Goal: Use online tool/utility: Utilize a website feature to perform a specific function

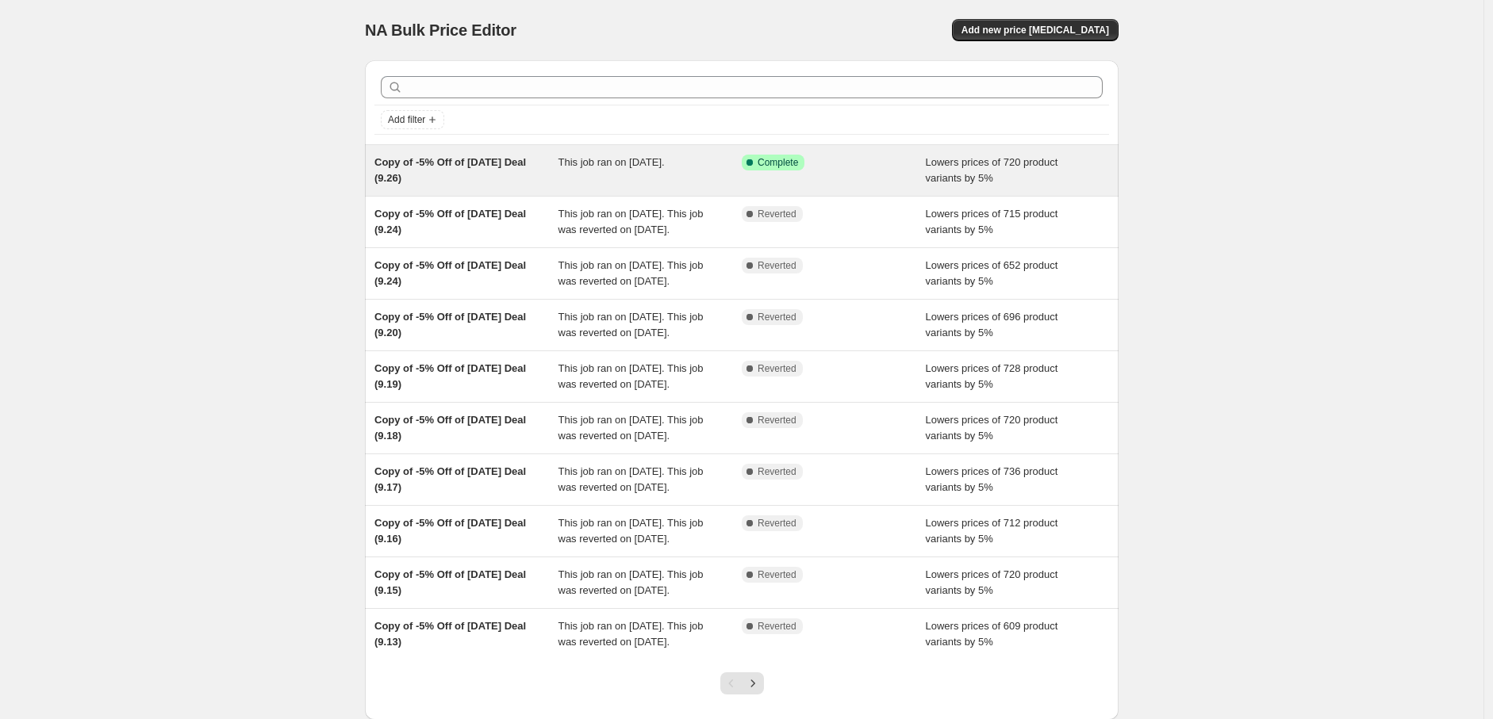
click at [660, 176] on div "This job ran on September 26, 2025." at bounding box center [650, 171] width 184 height 32
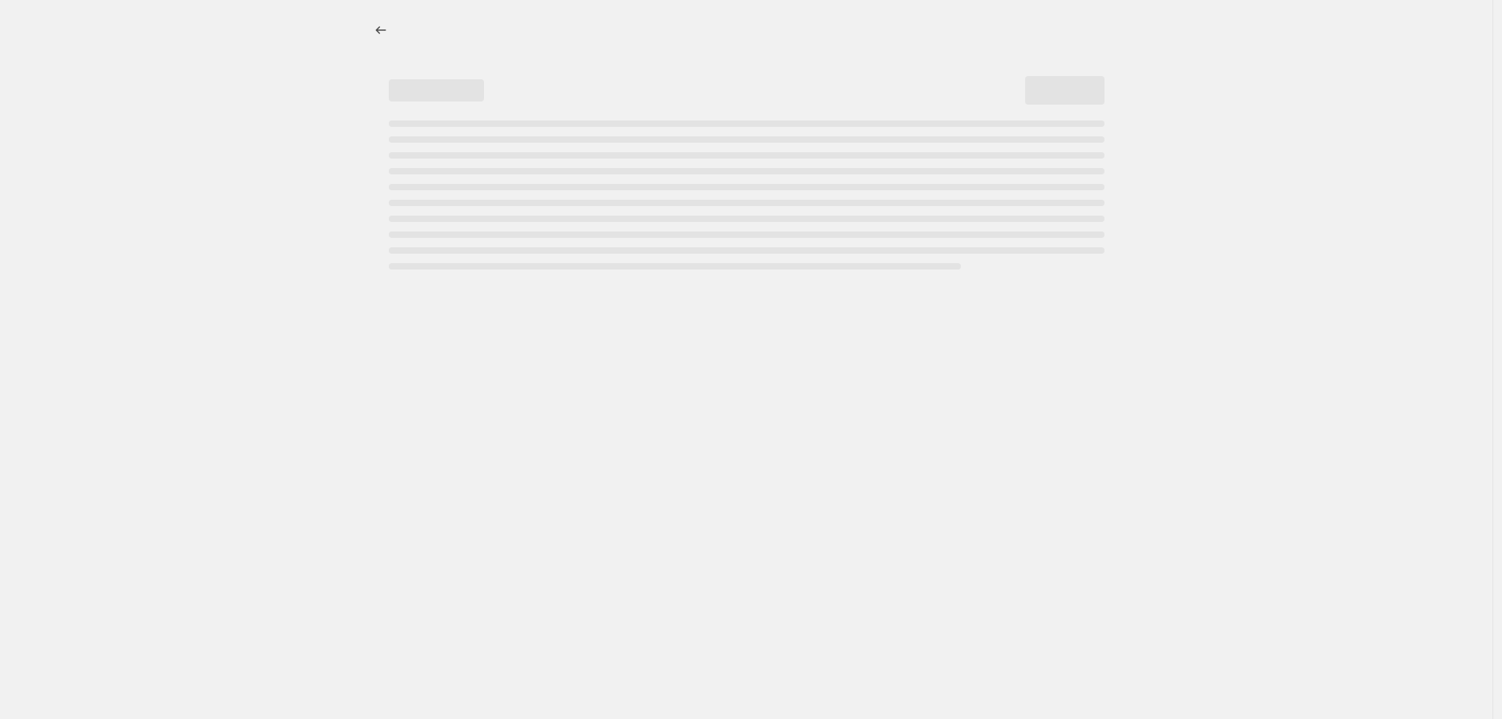
select select "percentage"
select select "pp"
select select "collection"
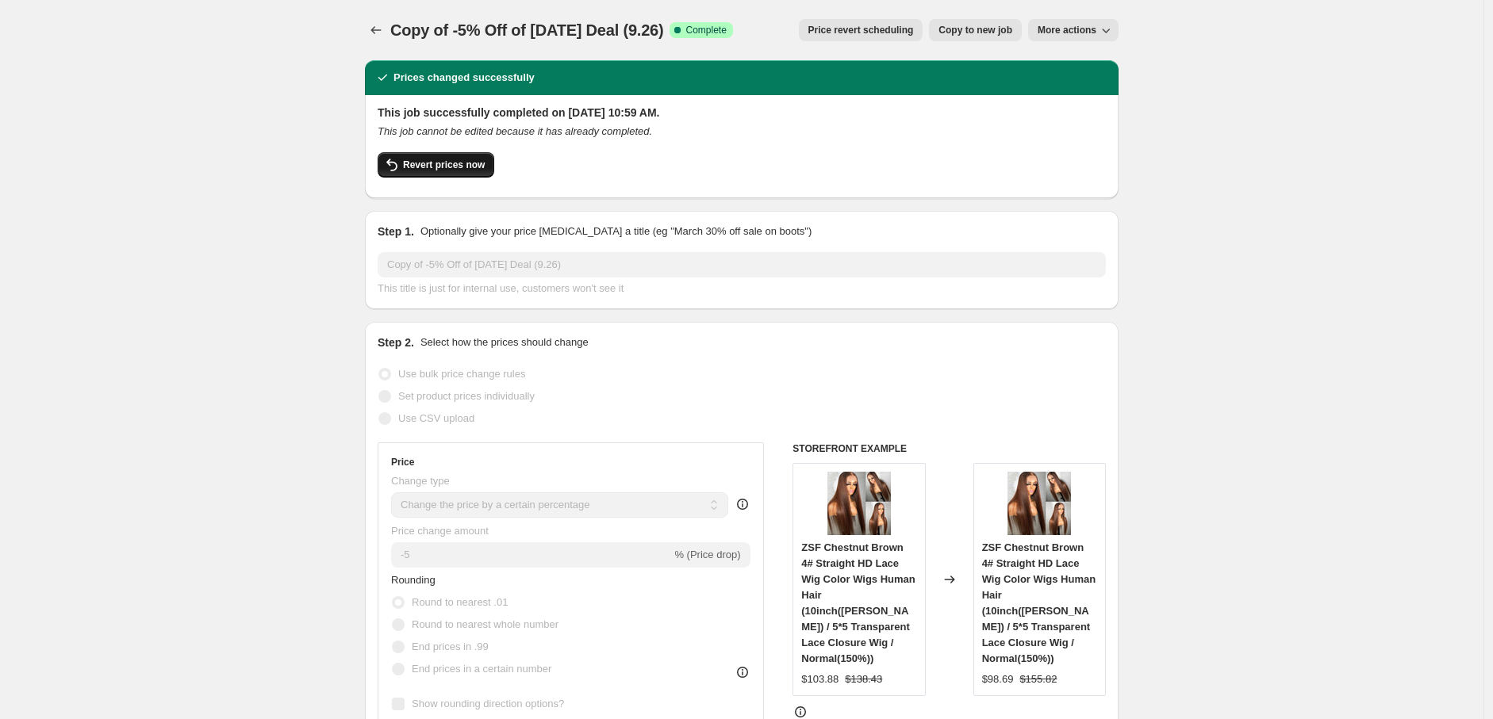
click at [468, 169] on span "Revert prices now" at bounding box center [444, 165] width 82 height 13
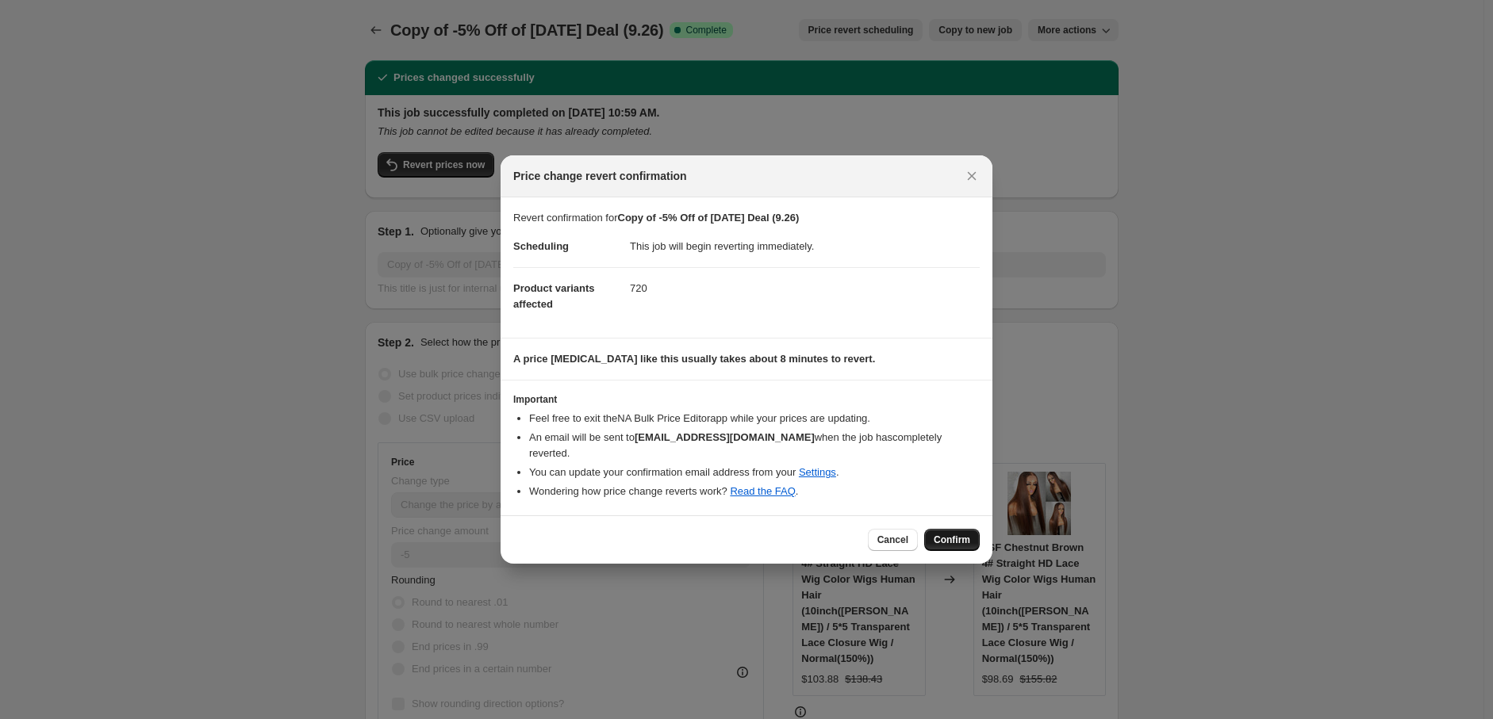
click at [947, 534] on span "Confirm" at bounding box center [952, 540] width 36 height 13
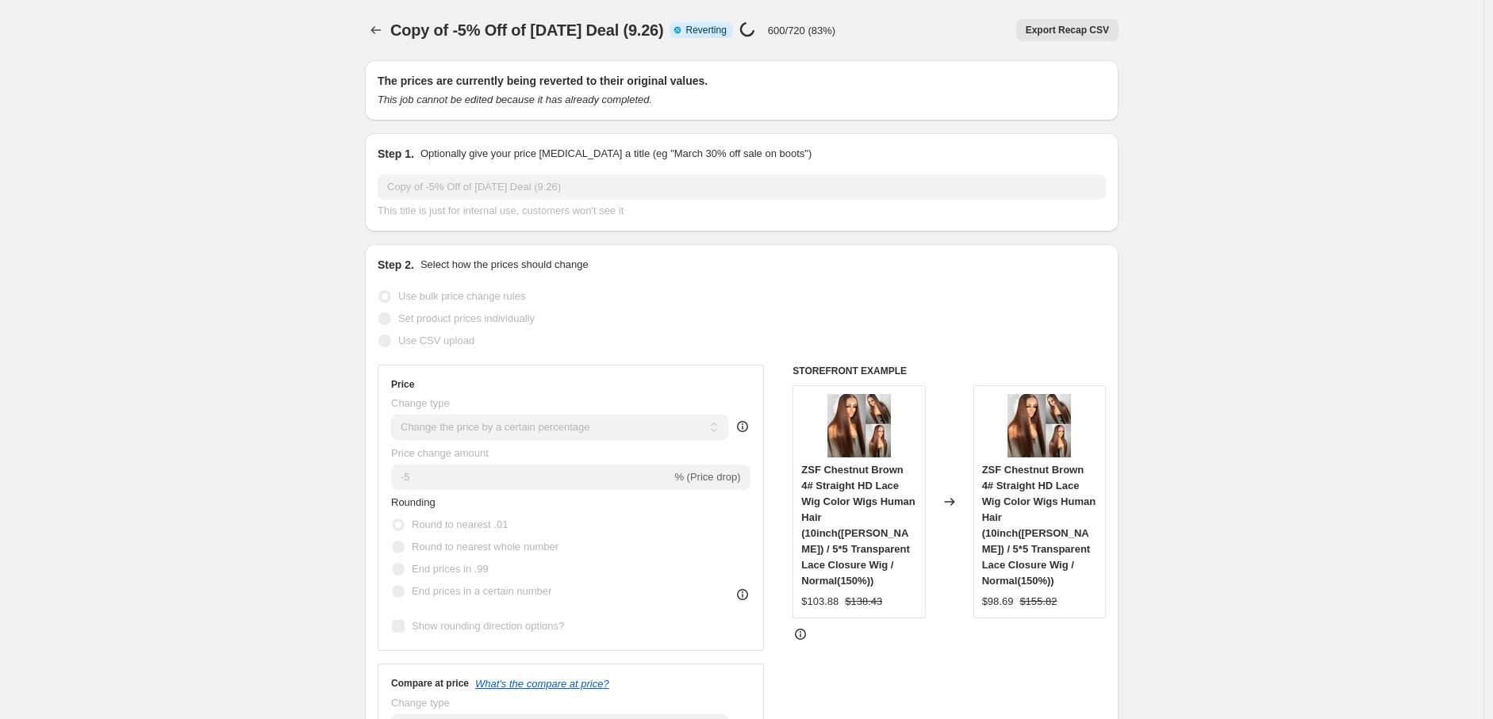
select select "percentage"
select select "pp"
select select "collection"
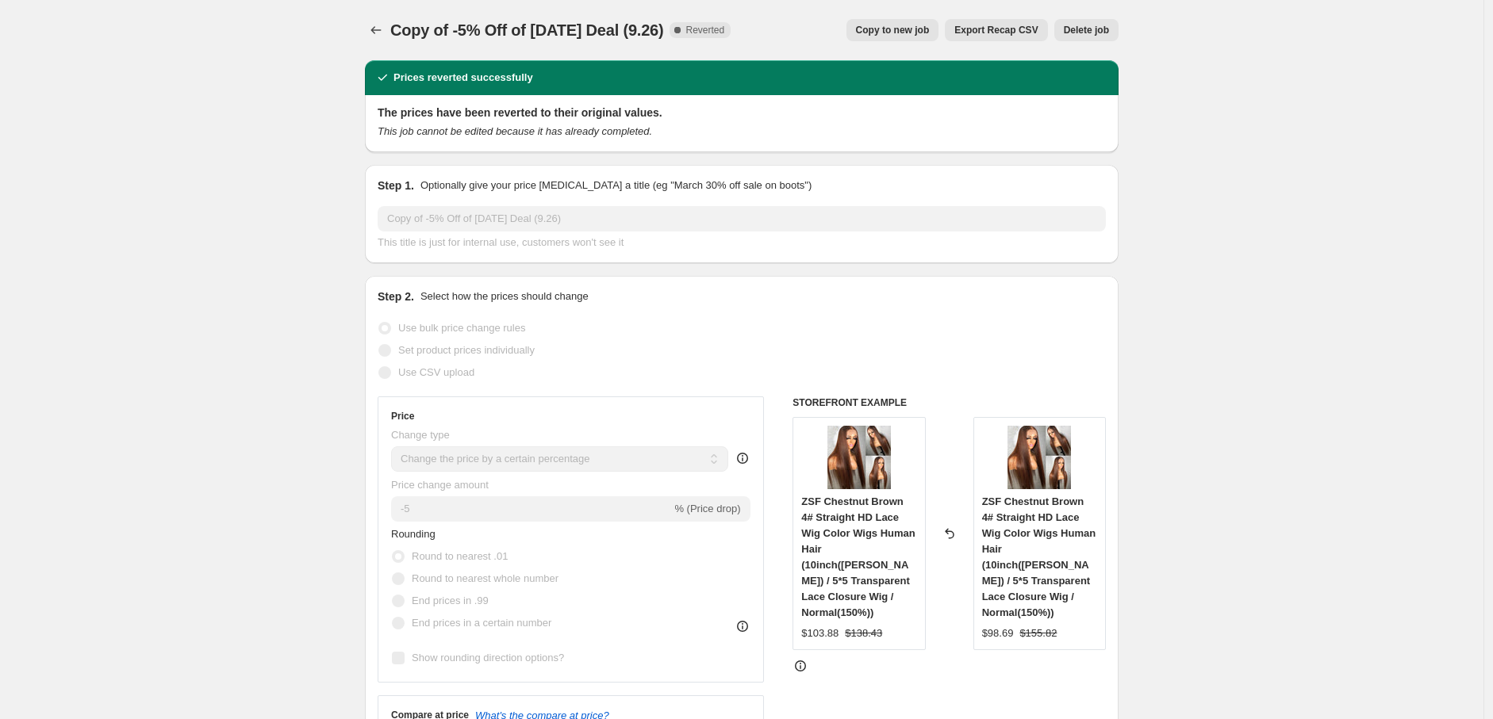
click at [912, 24] on span "Copy to new job" at bounding box center [893, 30] width 74 height 13
select select "percentage"
select select "pp"
select select "collection"
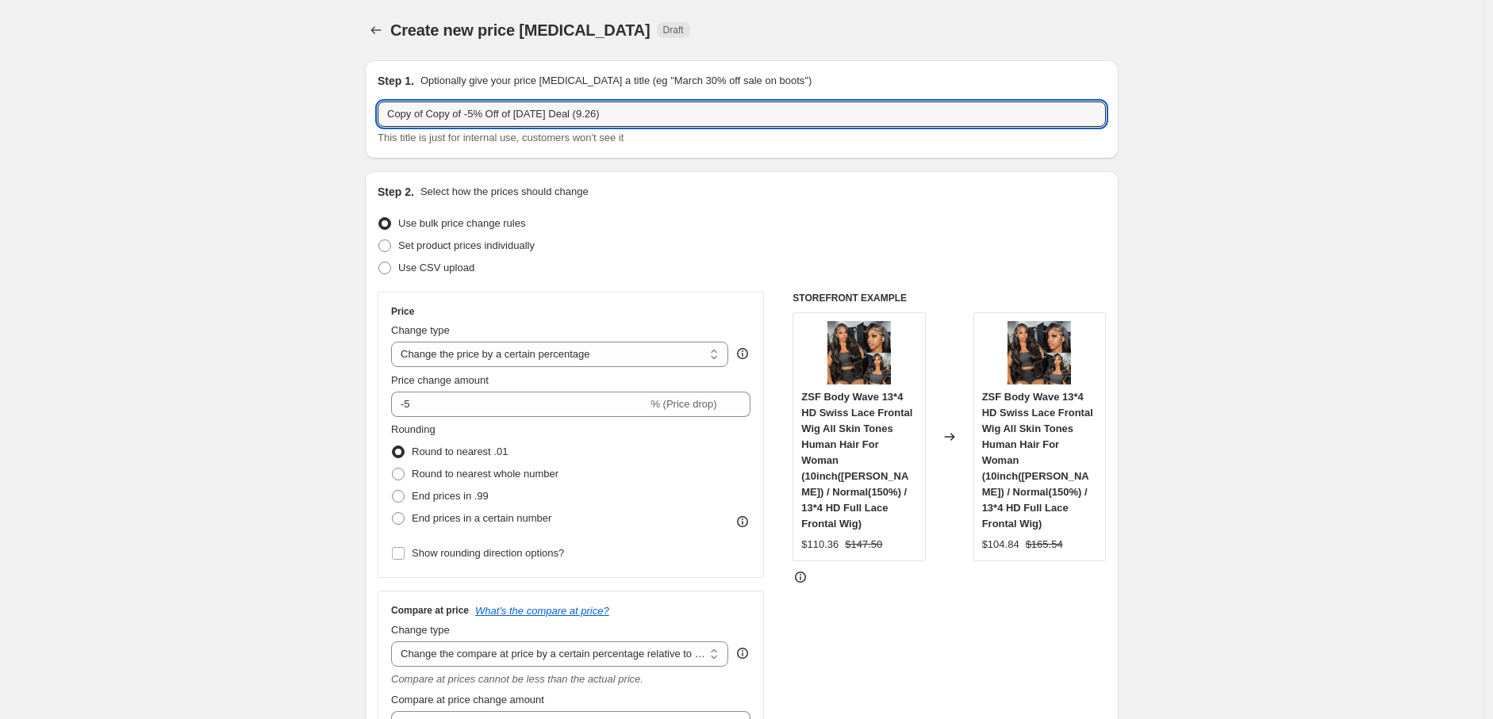
drag, startPoint x: 430, startPoint y: 119, endPoint x: 363, endPoint y: 124, distance: 67.6
click at [552, 119] on input "Copy of -5% Off of [DATE] Deal (9.26)" at bounding box center [742, 114] width 728 height 25
type input "Copy of -5% Off of [DATE] Deal (9.27)"
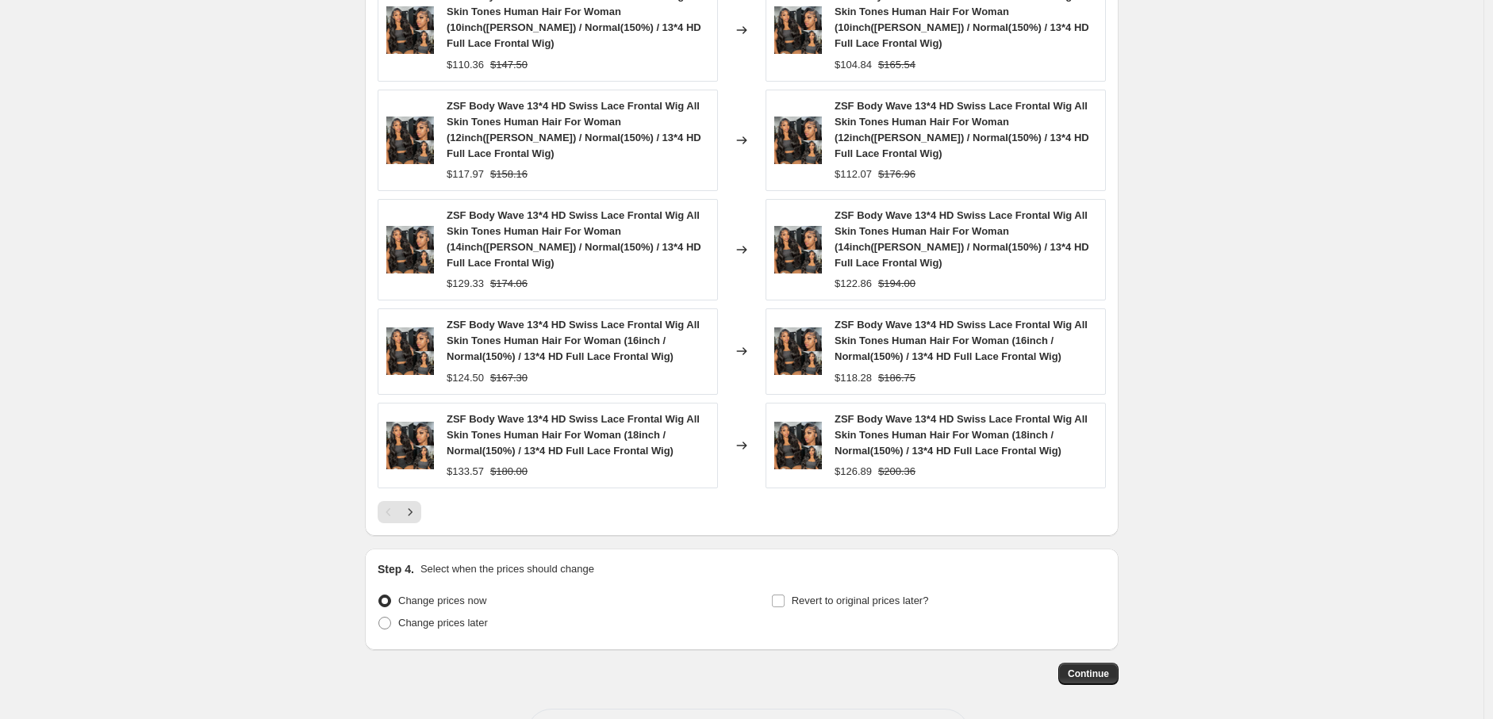
scroll to position [1369, 0]
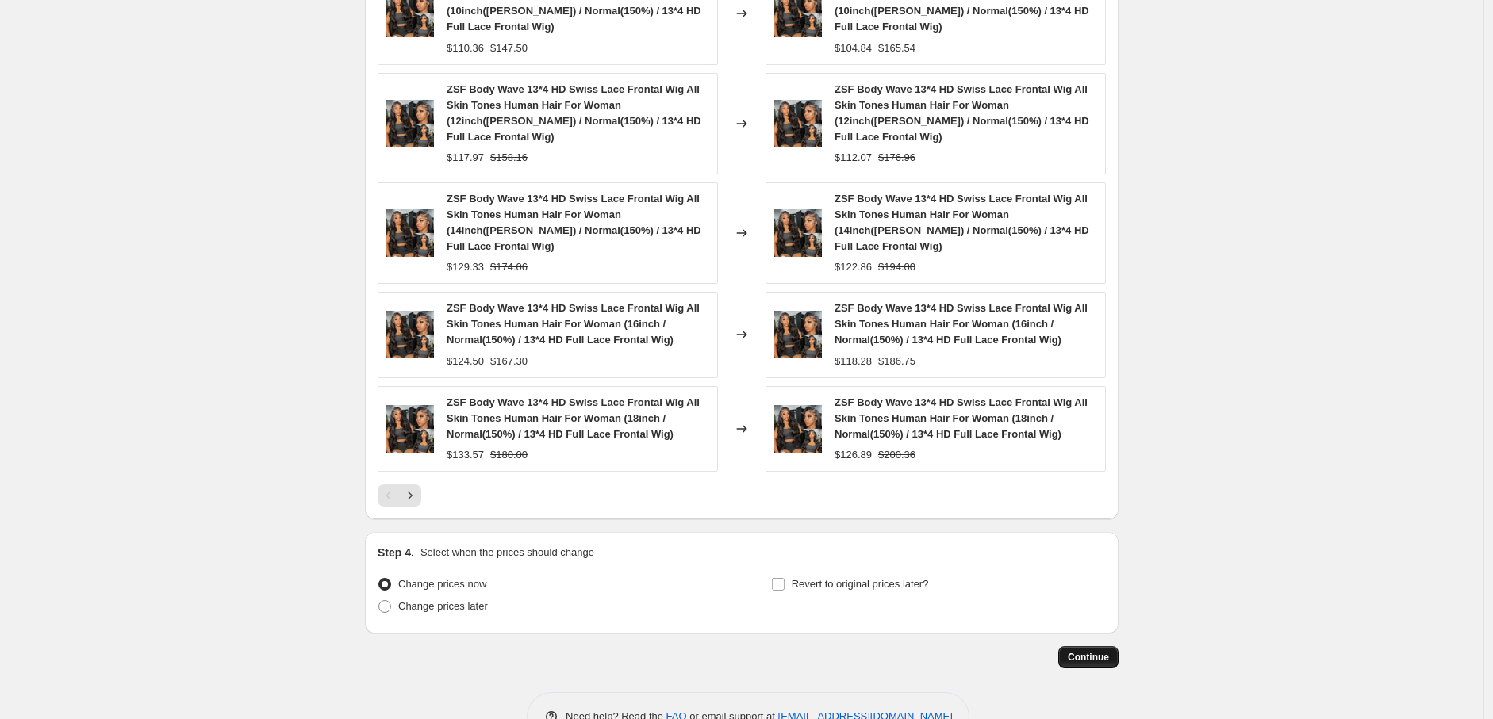
click at [1096, 646] on button "Continue" at bounding box center [1088, 657] width 60 height 22
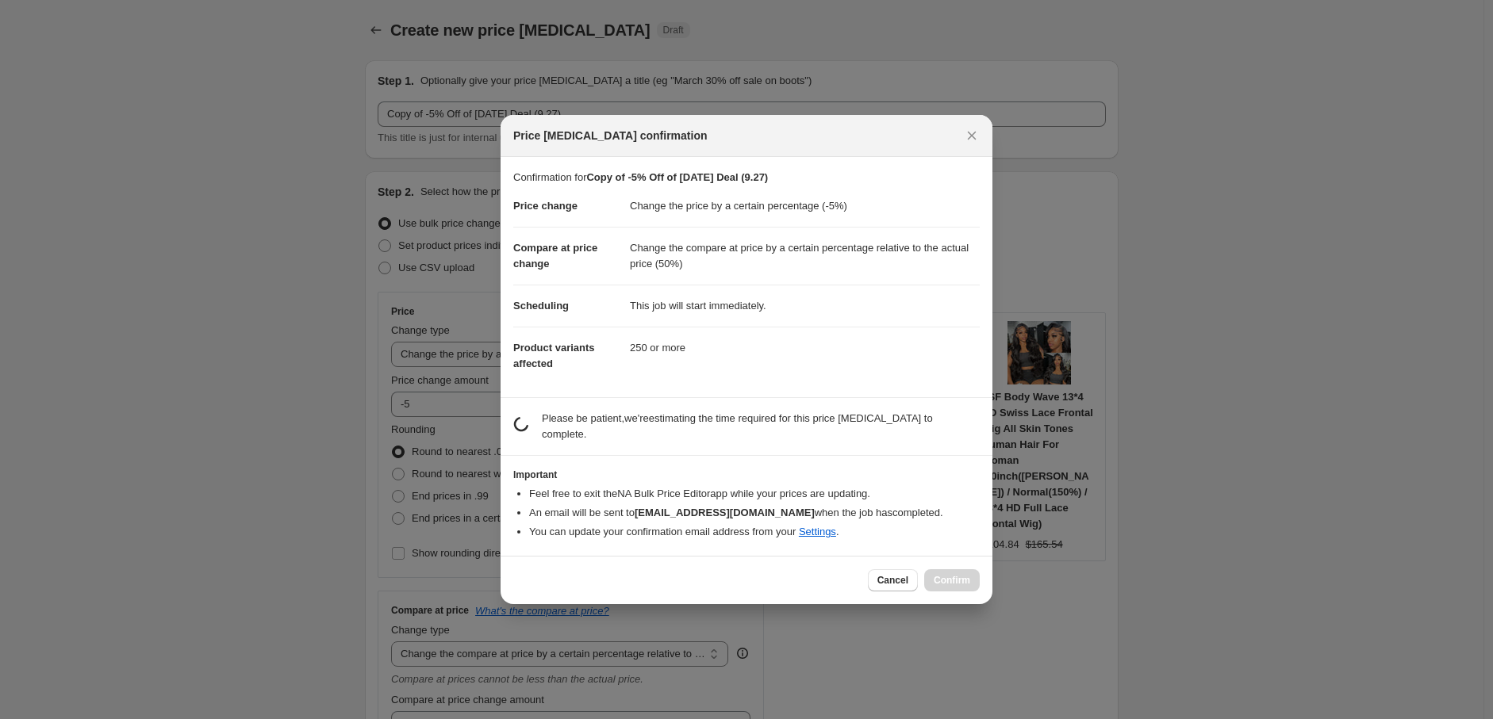
scroll to position [0, 0]
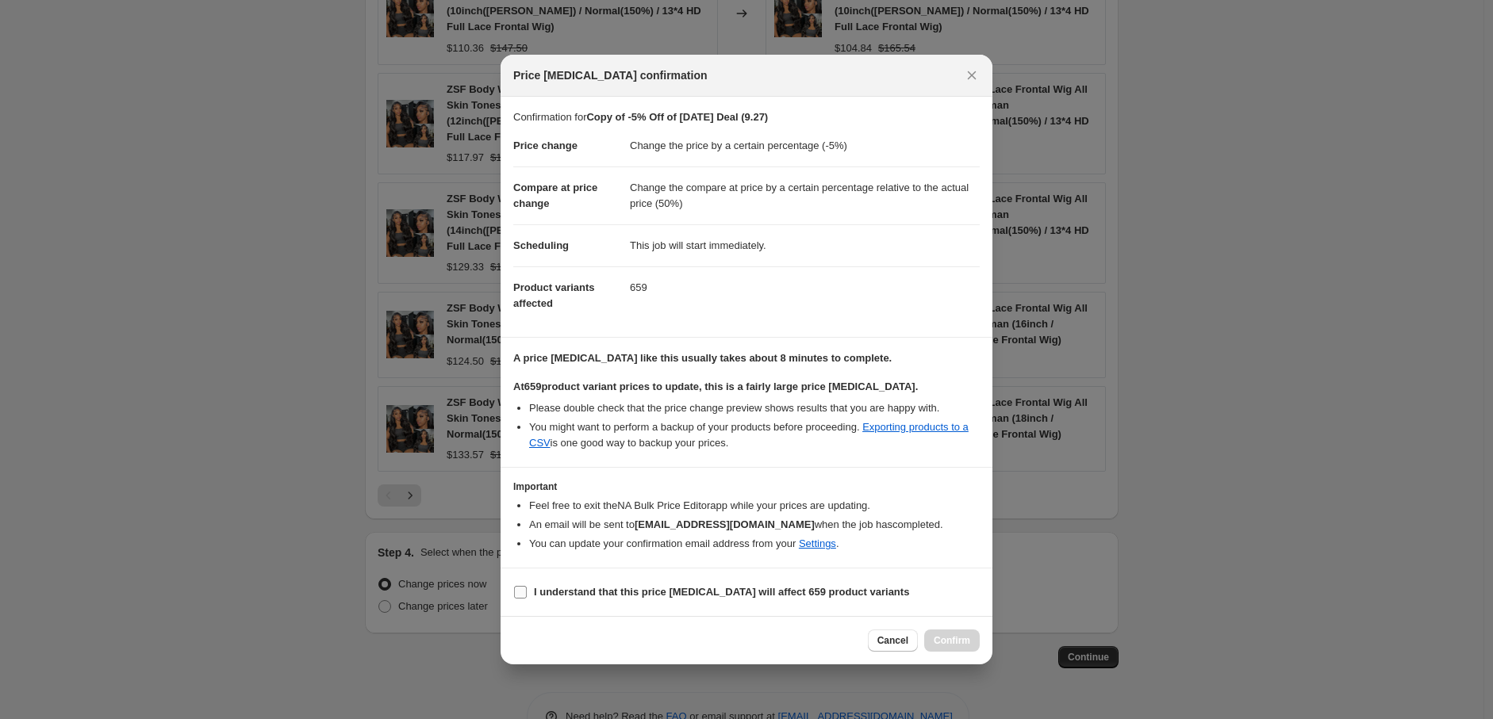
click at [516, 592] on input "I understand that this price change job will affect 659 product variants" at bounding box center [520, 592] width 13 height 13
checkbox input "true"
click at [942, 642] on span "Confirm" at bounding box center [952, 641] width 36 height 13
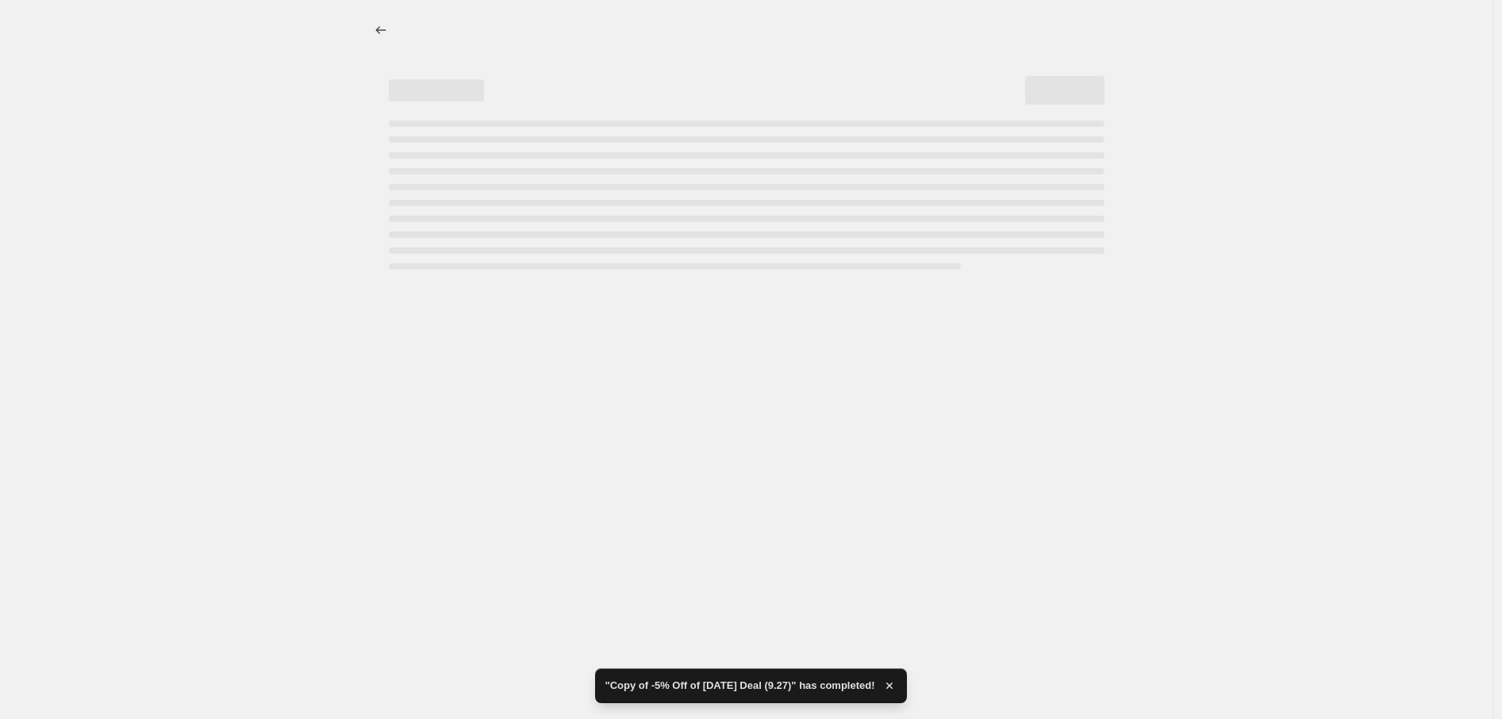
select select "percentage"
select select "pp"
select select "collection"
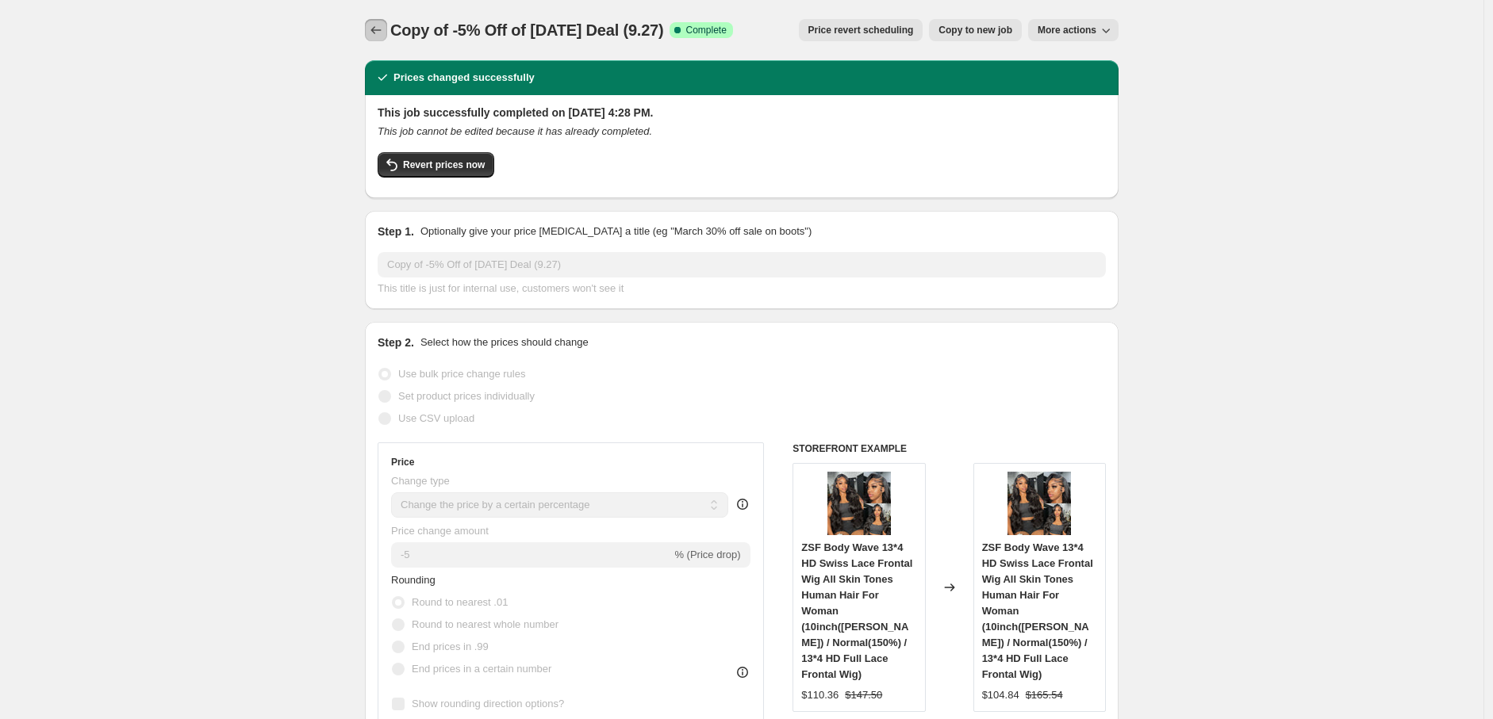
click at [377, 33] on icon "Price change jobs" at bounding box center [376, 30] width 16 height 16
